Goal: Transaction & Acquisition: Purchase product/service

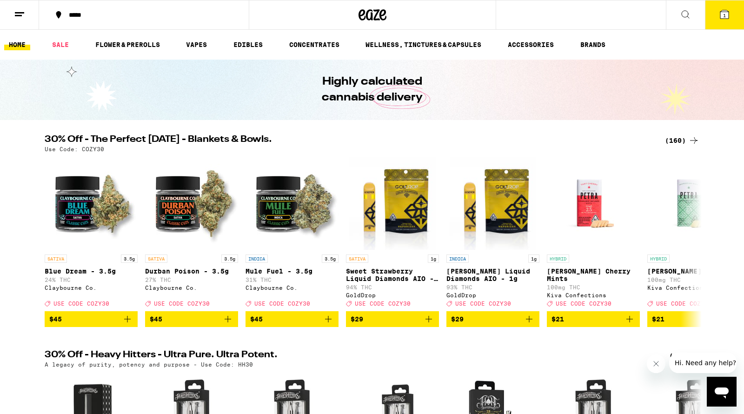
click at [725, 14] on span "1" at bounding box center [724, 16] width 3 height 6
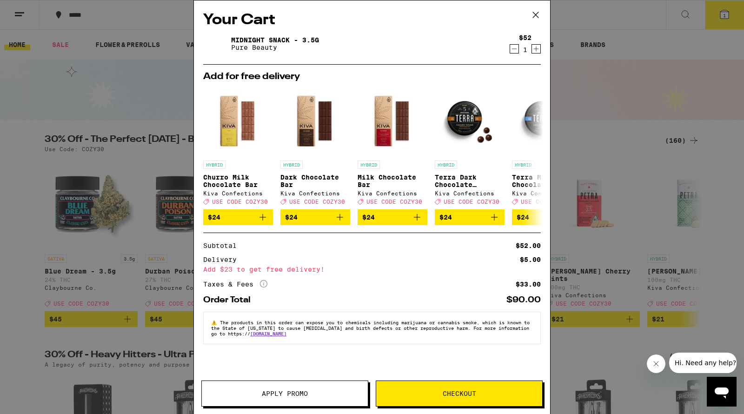
click at [535, 14] on icon at bounding box center [535, 15] width 14 height 14
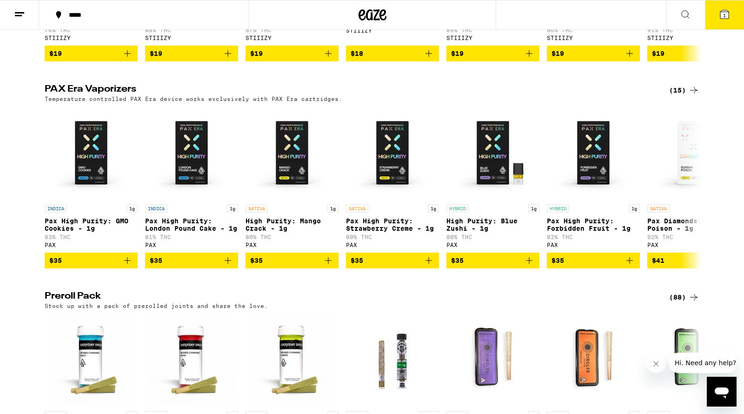
scroll to position [2048, 0]
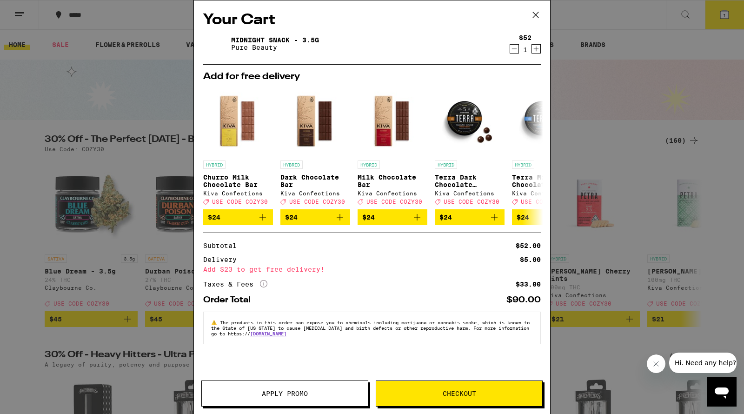
click at [534, 14] on icon at bounding box center [536, 15] width 6 height 6
